Goal: Task Accomplishment & Management: Manage account settings

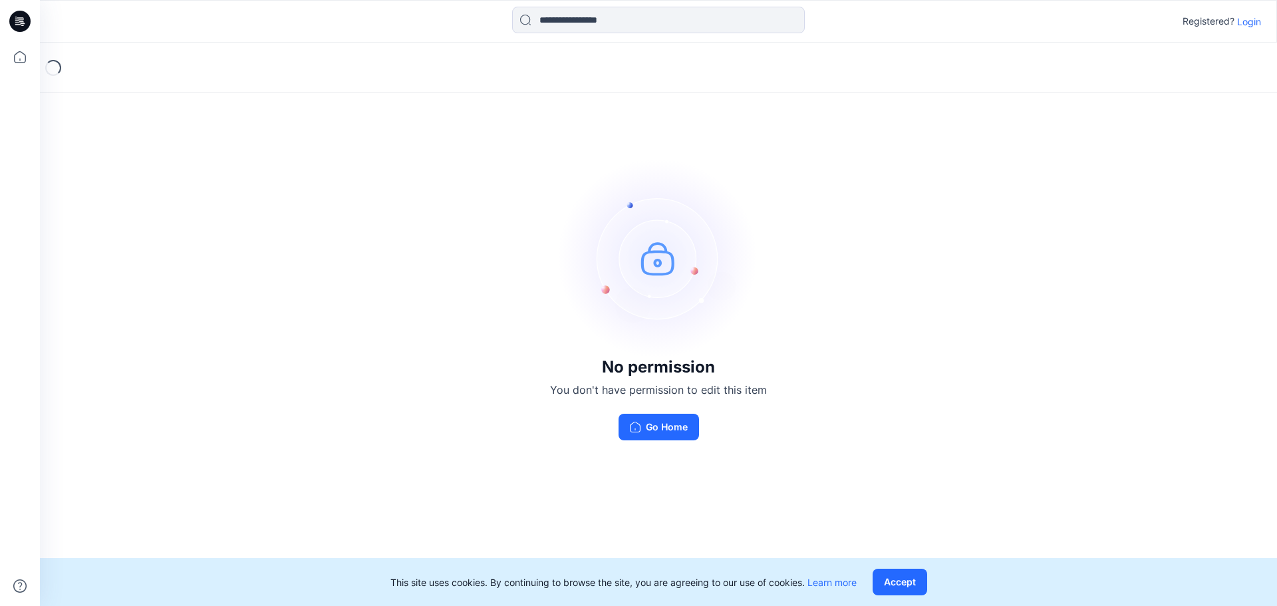
click at [1250, 24] on p "Login" at bounding box center [1250, 22] width 24 height 14
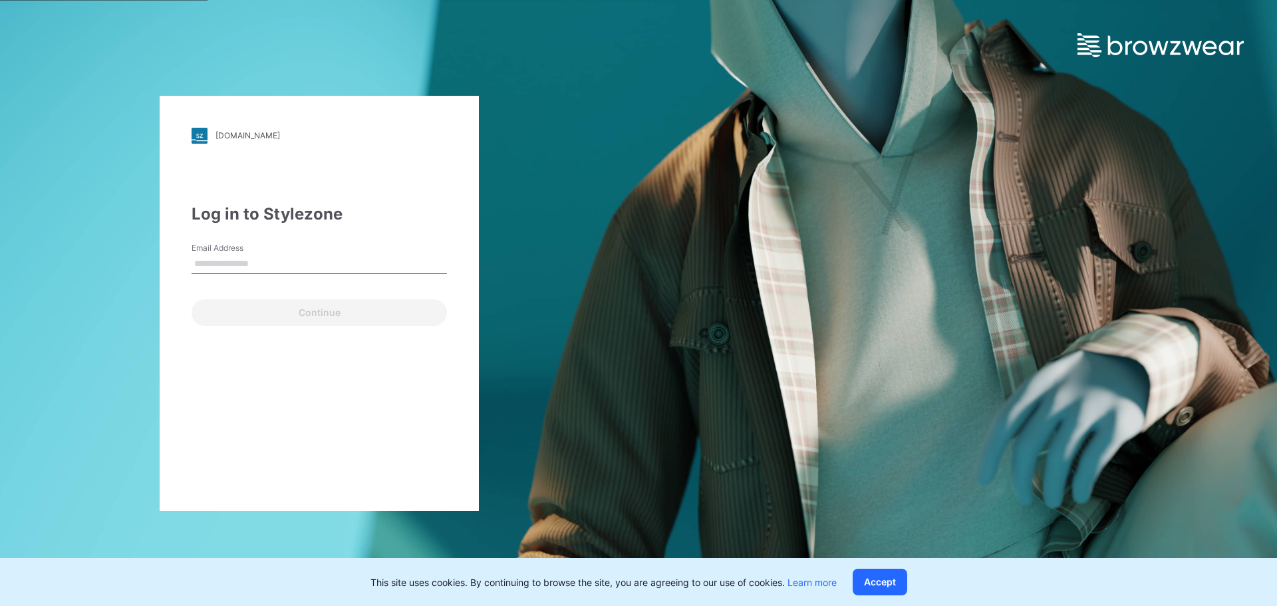
click at [308, 267] on input "Email Address" at bounding box center [319, 264] width 255 height 20
click at [250, 269] on input "Email Address" at bounding box center [319, 264] width 255 height 20
type input "**********"
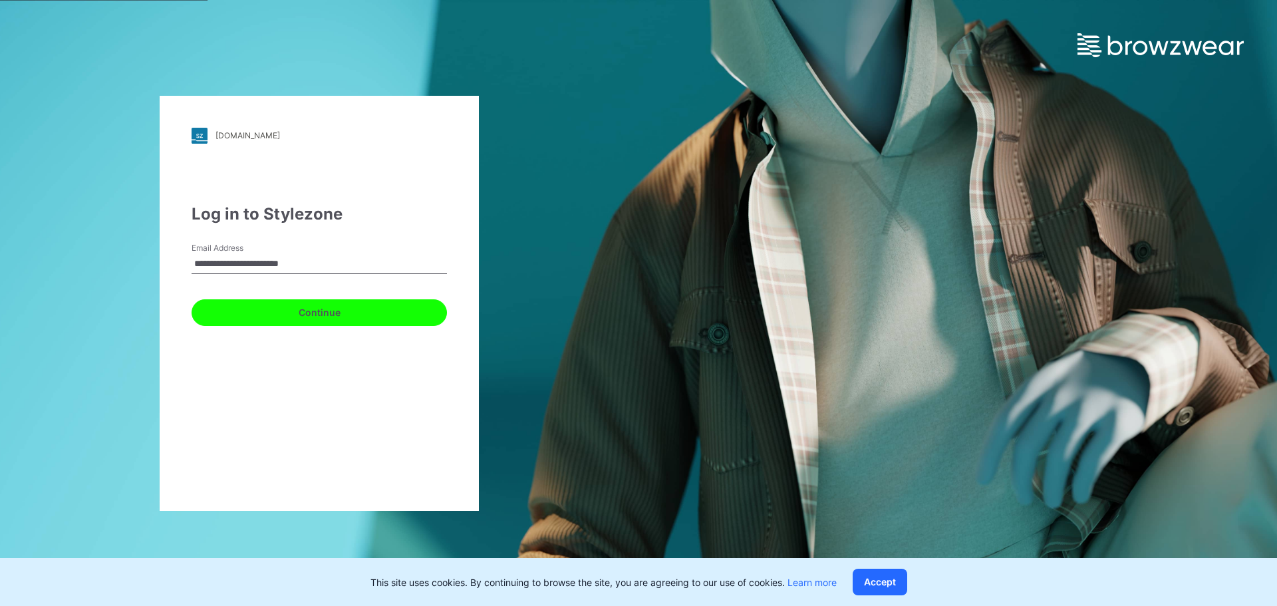
click at [310, 311] on button "Continue" at bounding box center [319, 312] width 255 height 27
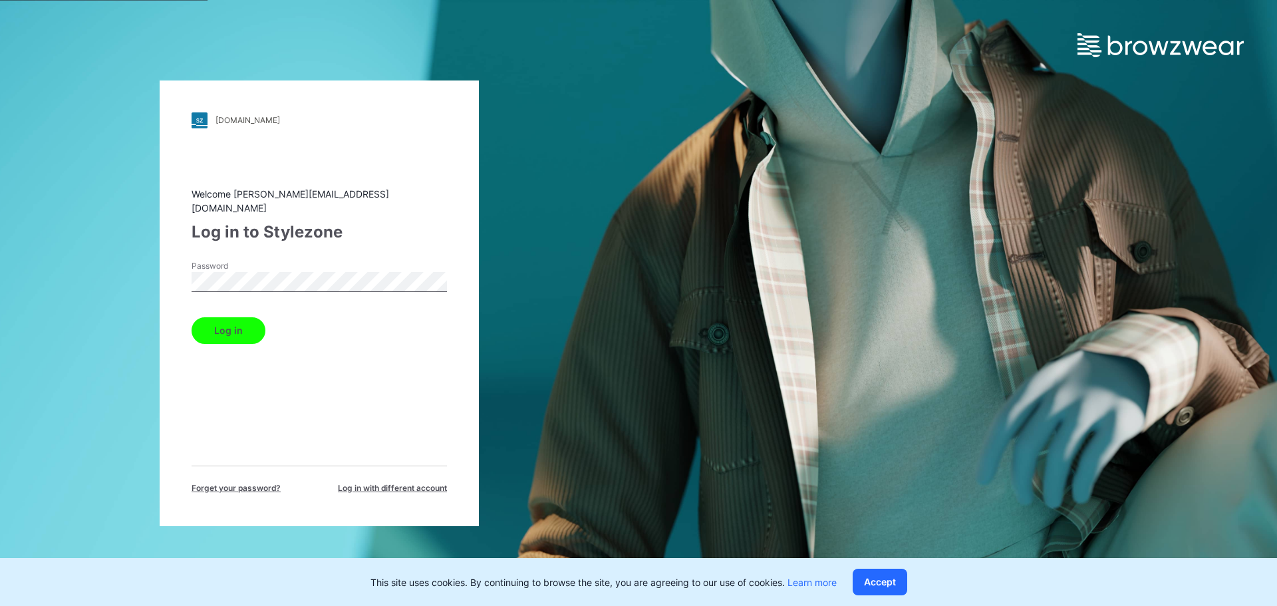
click at [232, 328] on button "Log in" at bounding box center [229, 330] width 74 height 27
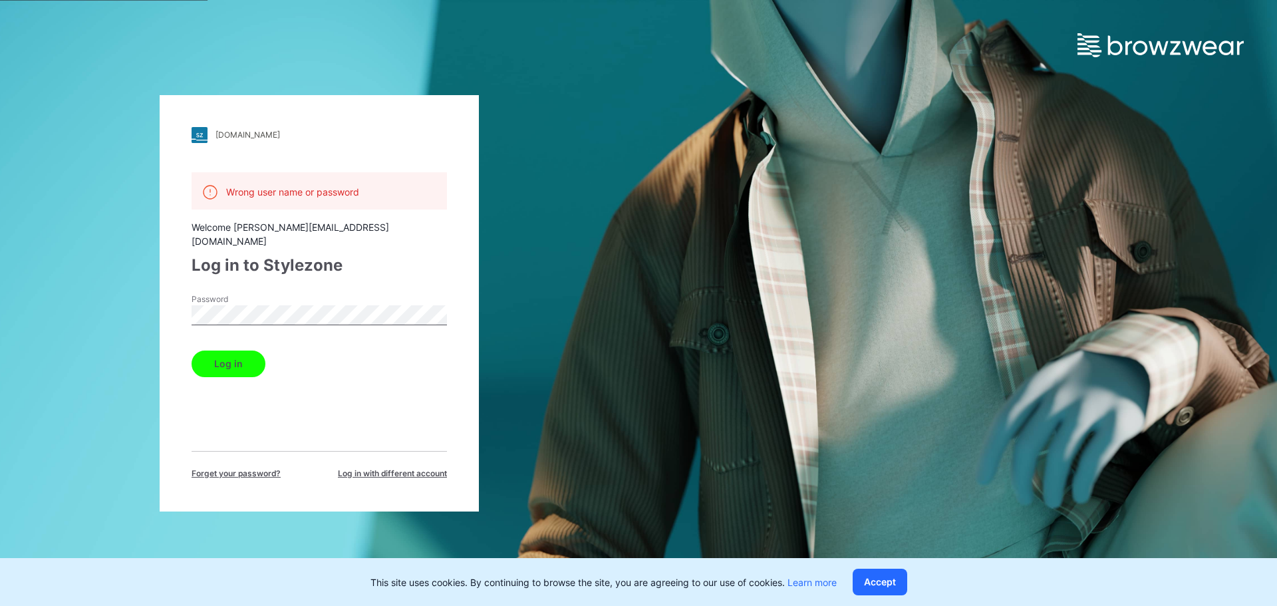
click at [137, 298] on div "walmart.stylezone.com Loading... Wrong user name or password Welcome rajesh.kum…" at bounding box center [319, 303] width 639 height 606
click at [156, 297] on div "walmart.stylezone.com Loading... Wrong user name or password Welcome rajesh.kum…" at bounding box center [319, 303] width 639 height 606
click at [227, 351] on button "Log in" at bounding box center [229, 364] width 74 height 27
drag, startPoint x: 42, startPoint y: 1, endPoint x: 242, endPoint y: 347, distance: 399.8
click at [242, 351] on button "Log in" at bounding box center [229, 364] width 74 height 27
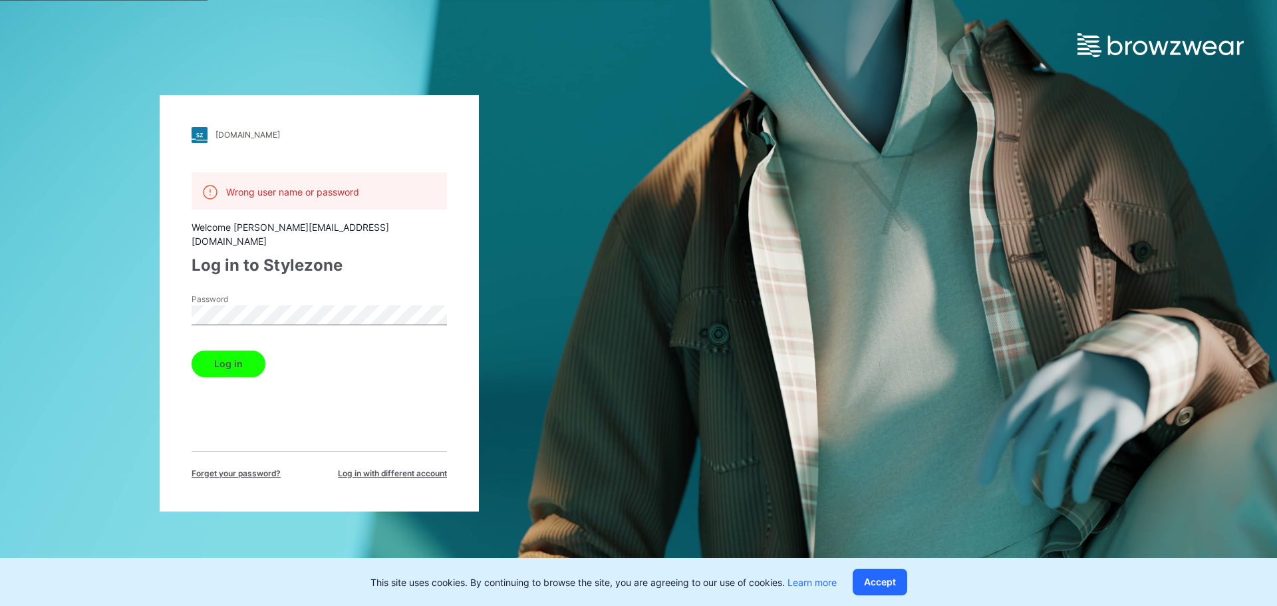
click at [238, 360] on button "Log in" at bounding box center [229, 364] width 74 height 27
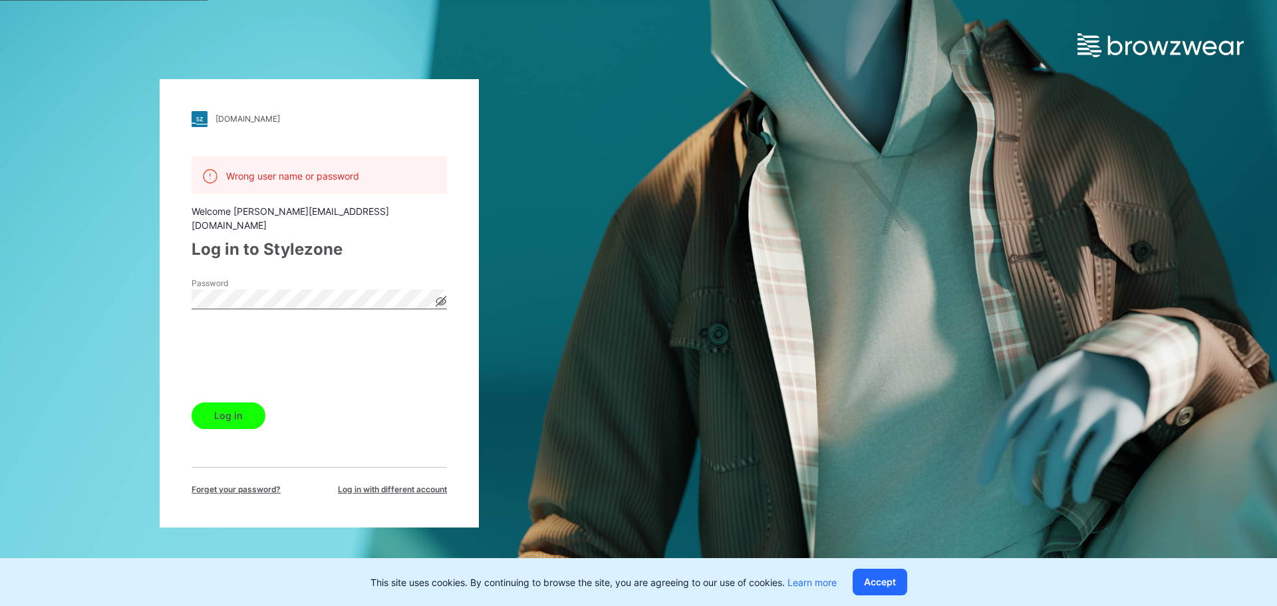
click at [237, 407] on button "Log in" at bounding box center [229, 416] width 74 height 27
click at [239, 410] on button "Log in" at bounding box center [229, 416] width 74 height 27
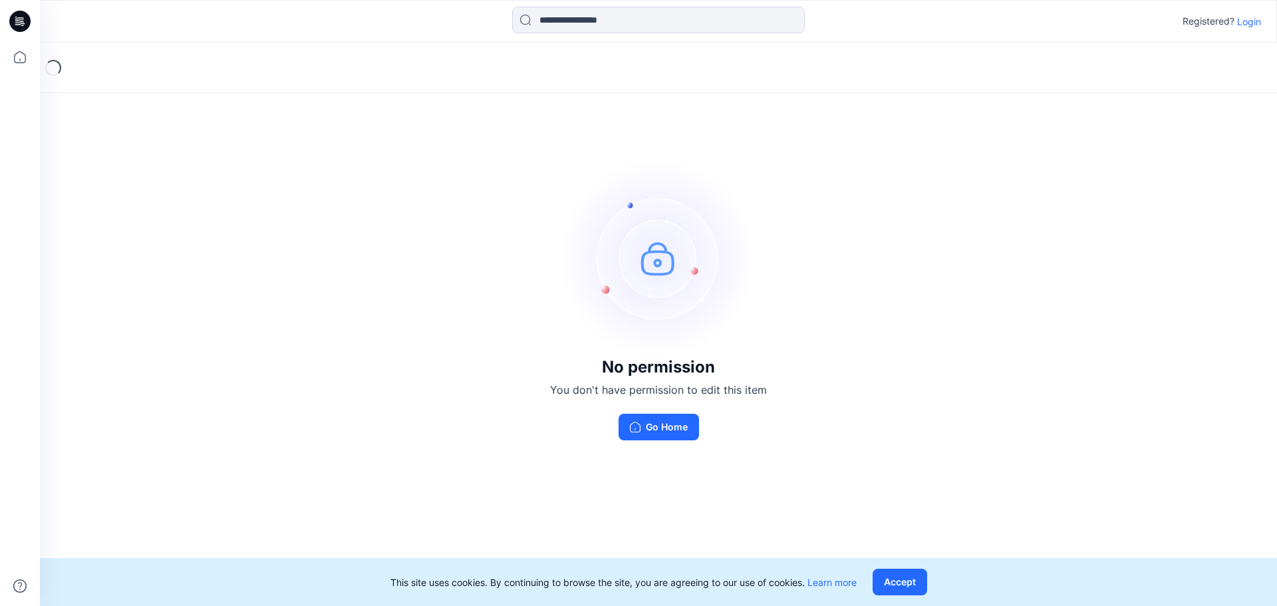
click at [17, 20] on icon at bounding box center [19, 21] width 21 height 21
